Goal: Browse casually

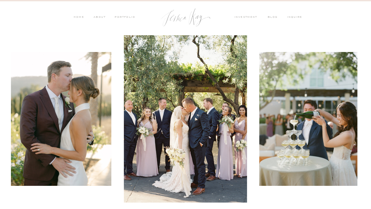
click at [79, 16] on nav "HOME" at bounding box center [78, 17] width 11 height 5
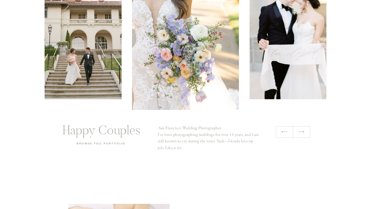
scroll to position [1102, 0]
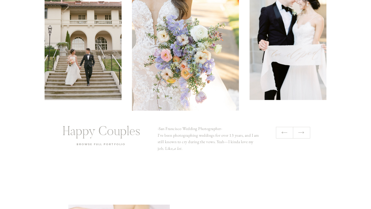
click at [304, 133] on icon at bounding box center [301, 132] width 7 height 7
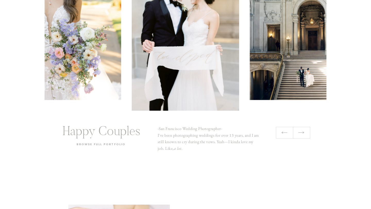
click at [304, 133] on icon at bounding box center [301, 132] width 7 height 7
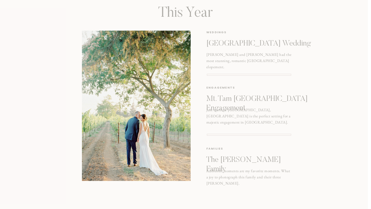
scroll to position [648, 0]
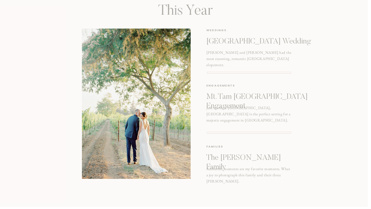
click at [247, 109] on p "Just north of [GEOGRAPHIC_DATA], [GEOGRAPHIC_DATA] is the perfect setting for a…" at bounding box center [248, 113] width 85 height 16
click at [244, 95] on p "Mt. Tam [GEOGRAPHIC_DATA] Engagement" at bounding box center [265, 99] width 118 height 14
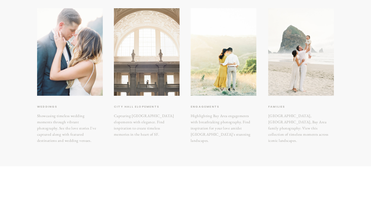
scroll to position [111, 0]
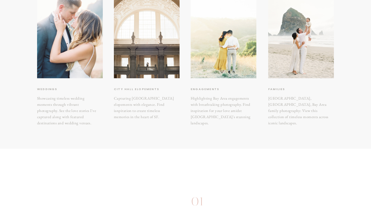
click at [221, 70] on div at bounding box center [224, 35] width 66 height 88
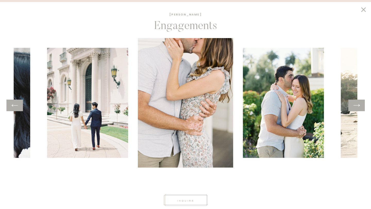
scroll to position [116, 0]
click at [355, 107] on icon at bounding box center [356, 105] width 7 height 8
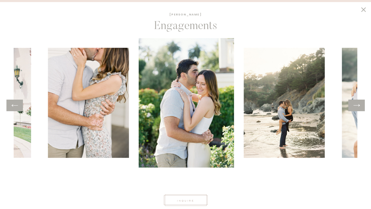
click at [355, 107] on icon at bounding box center [356, 105] width 7 height 8
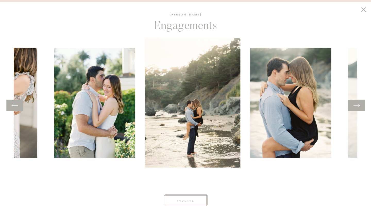
click at [355, 107] on icon at bounding box center [356, 105] width 7 height 8
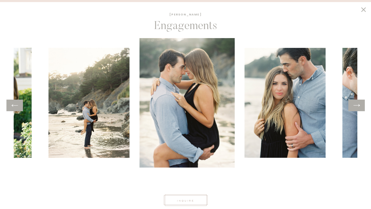
click at [355, 107] on icon at bounding box center [356, 105] width 7 height 8
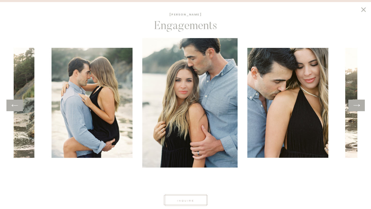
click at [355, 107] on icon at bounding box center [356, 105] width 7 height 8
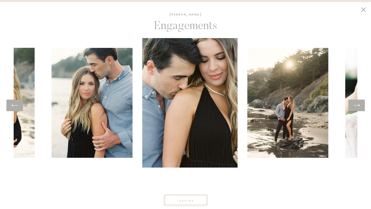
click at [355, 107] on icon at bounding box center [356, 105] width 7 height 8
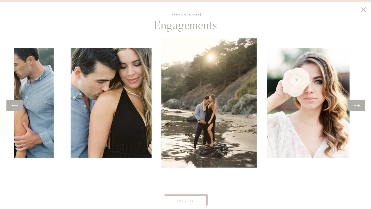
click at [355, 107] on icon at bounding box center [356, 105] width 7 height 8
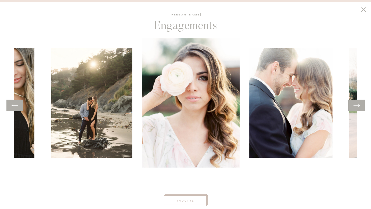
click at [355, 107] on icon at bounding box center [356, 105] width 7 height 8
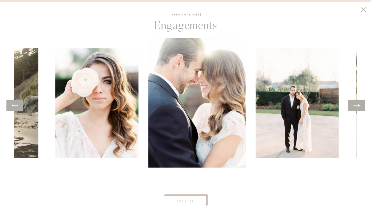
click at [355, 107] on icon at bounding box center [356, 105] width 7 height 8
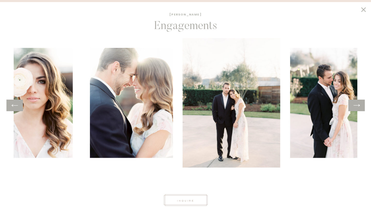
click at [355, 107] on icon at bounding box center [356, 105] width 7 height 8
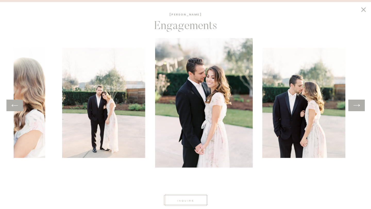
click at [355, 107] on icon at bounding box center [356, 105] width 7 height 8
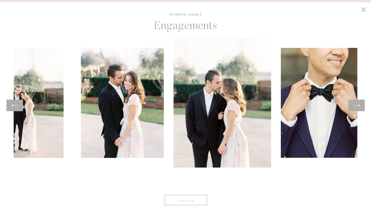
click at [355, 107] on icon at bounding box center [356, 105] width 7 height 8
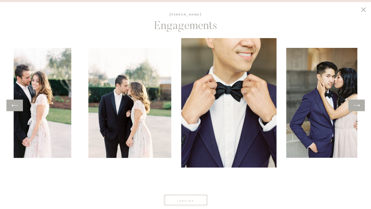
click at [355, 107] on icon at bounding box center [356, 105] width 7 height 8
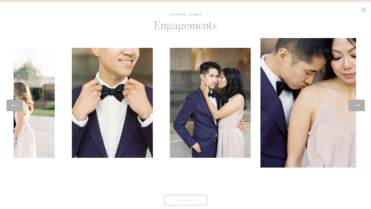
click at [355, 107] on icon at bounding box center [356, 105] width 7 height 8
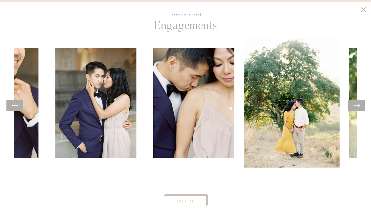
click at [355, 107] on icon at bounding box center [356, 105] width 7 height 8
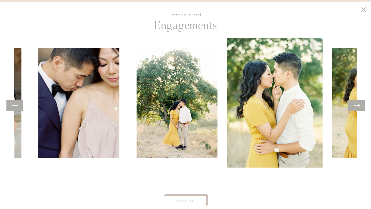
click at [355, 107] on icon at bounding box center [356, 105] width 7 height 8
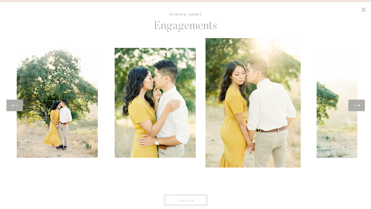
click at [355, 107] on icon at bounding box center [356, 105] width 7 height 8
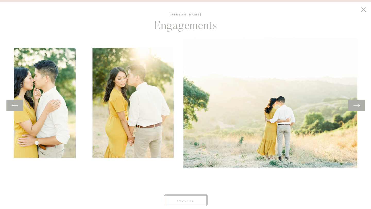
click at [355, 107] on icon at bounding box center [356, 105] width 7 height 8
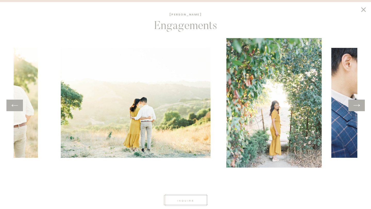
click at [355, 107] on icon at bounding box center [356, 105] width 7 height 8
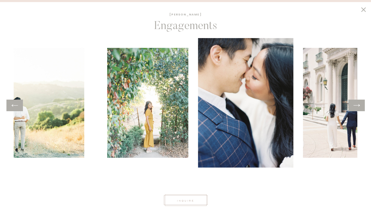
click at [355, 107] on icon at bounding box center [356, 105] width 7 height 8
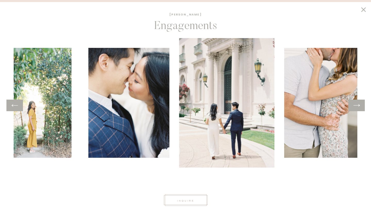
click at [355, 107] on icon at bounding box center [356, 105] width 7 height 8
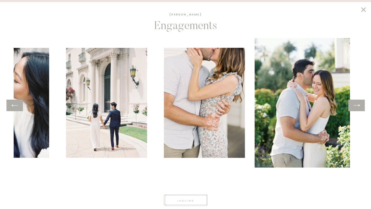
click at [355, 107] on icon at bounding box center [356, 105] width 7 height 8
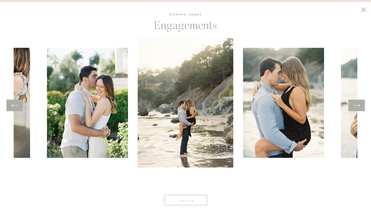
click at [355, 107] on icon at bounding box center [356, 105] width 7 height 8
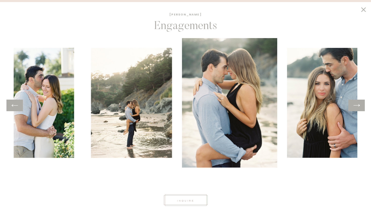
click at [355, 107] on icon at bounding box center [356, 105] width 7 height 8
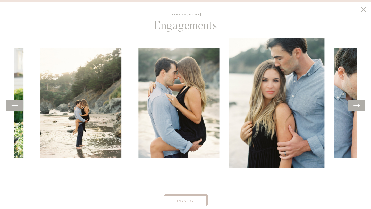
click at [355, 107] on icon at bounding box center [356, 105] width 7 height 8
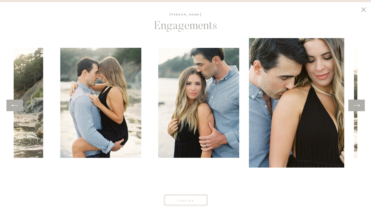
click at [355, 107] on icon at bounding box center [356, 105] width 7 height 8
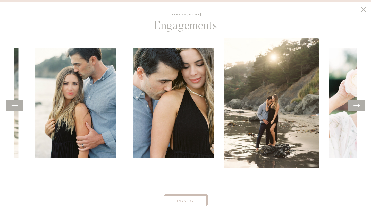
click at [355, 107] on icon at bounding box center [356, 105] width 7 height 8
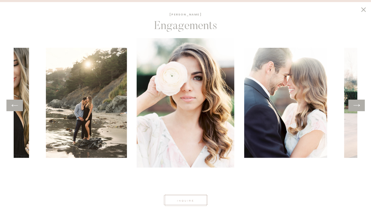
scroll to position [282, 0]
click at [362, 9] on icon at bounding box center [363, 10] width 9 height 8
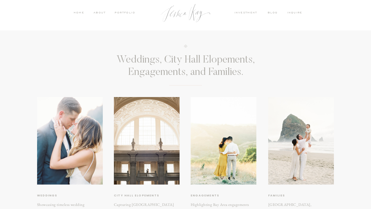
scroll to position [0, 0]
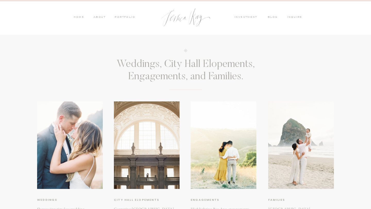
click at [187, 19] on div at bounding box center [185, 18] width 57 height 26
